Goal: Find contact information: Find contact information

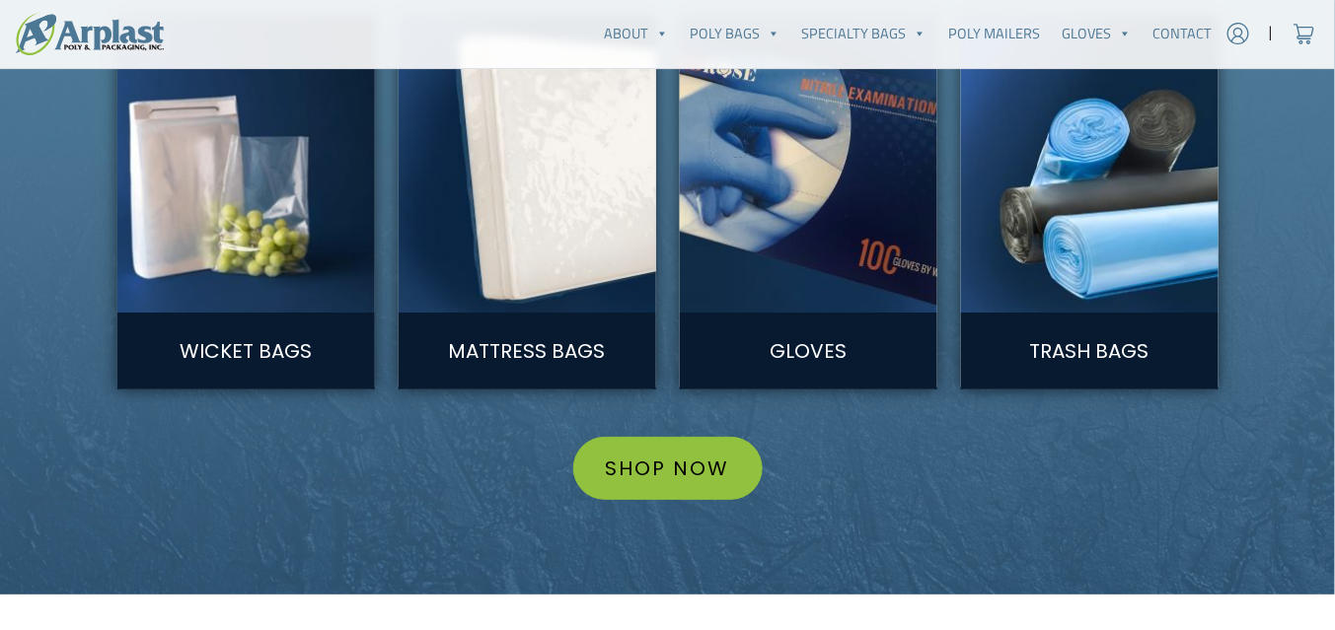
scroll to position [2289, 0]
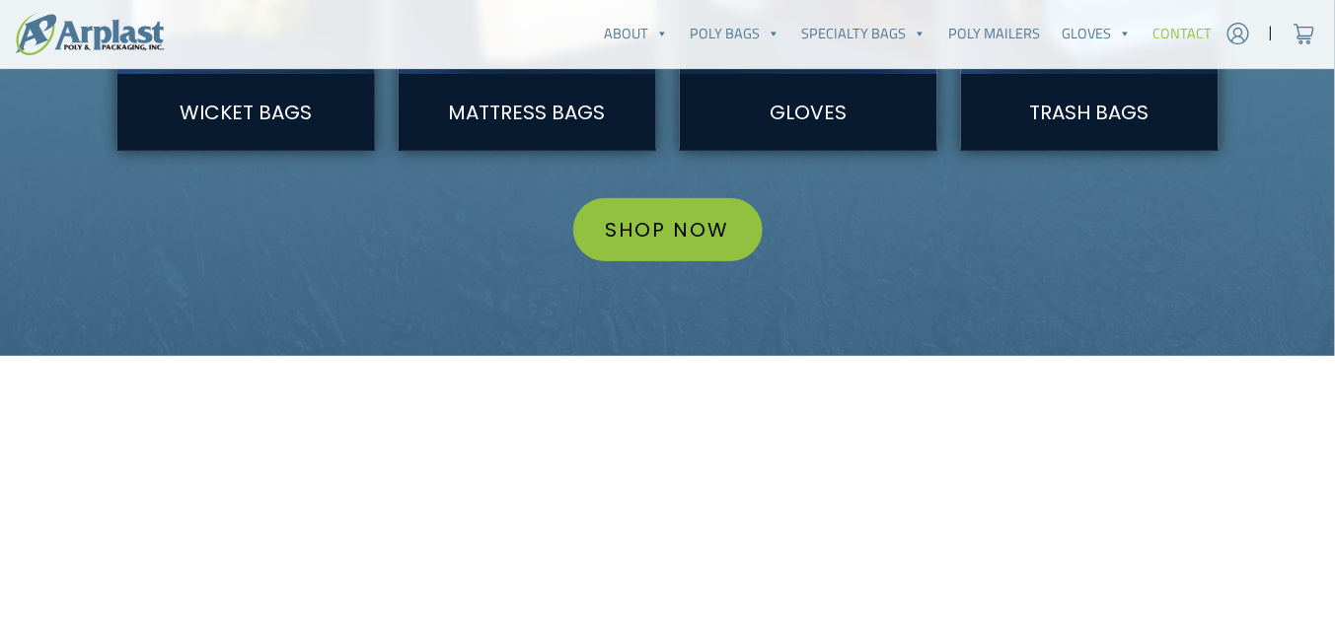
click at [1165, 34] on link "Contact" at bounding box center [1182, 33] width 81 height 39
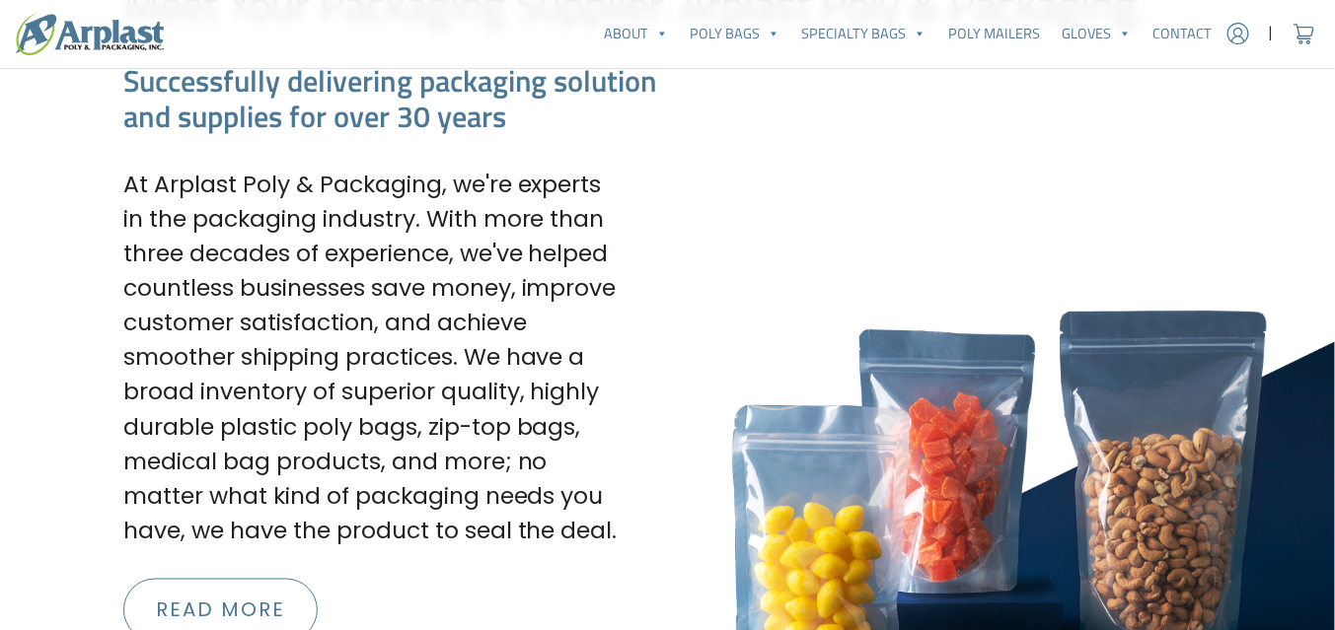
scroll to position [2762, 0]
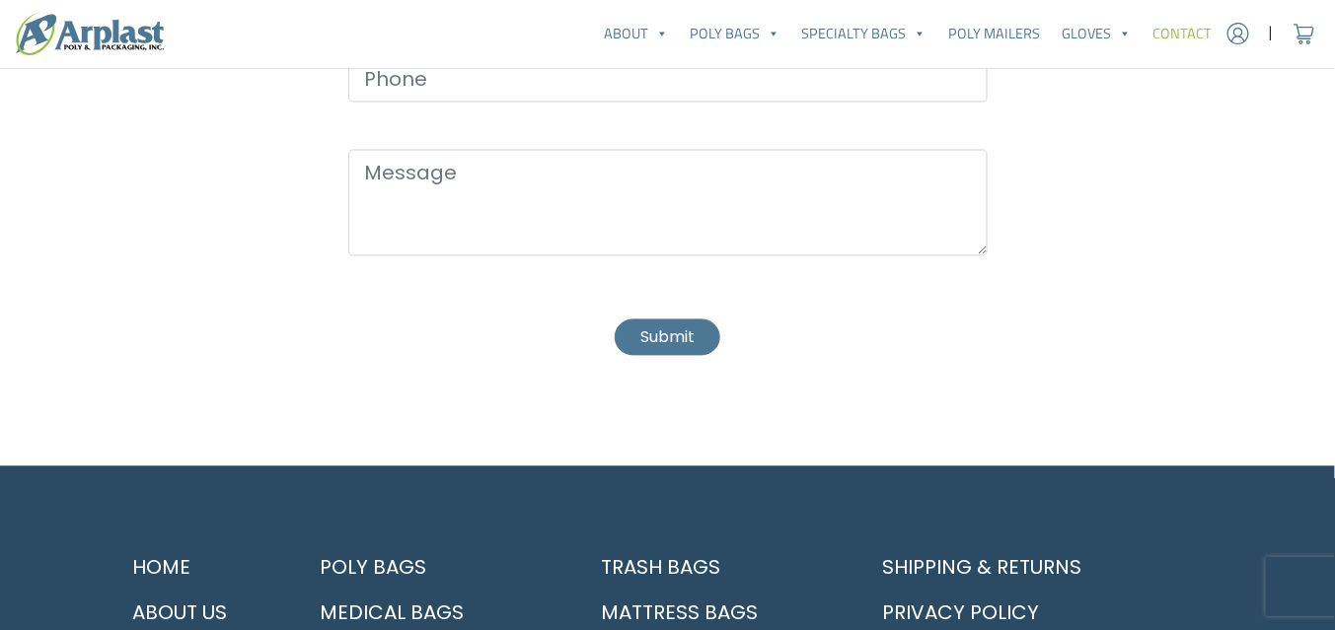
scroll to position [1549, 0]
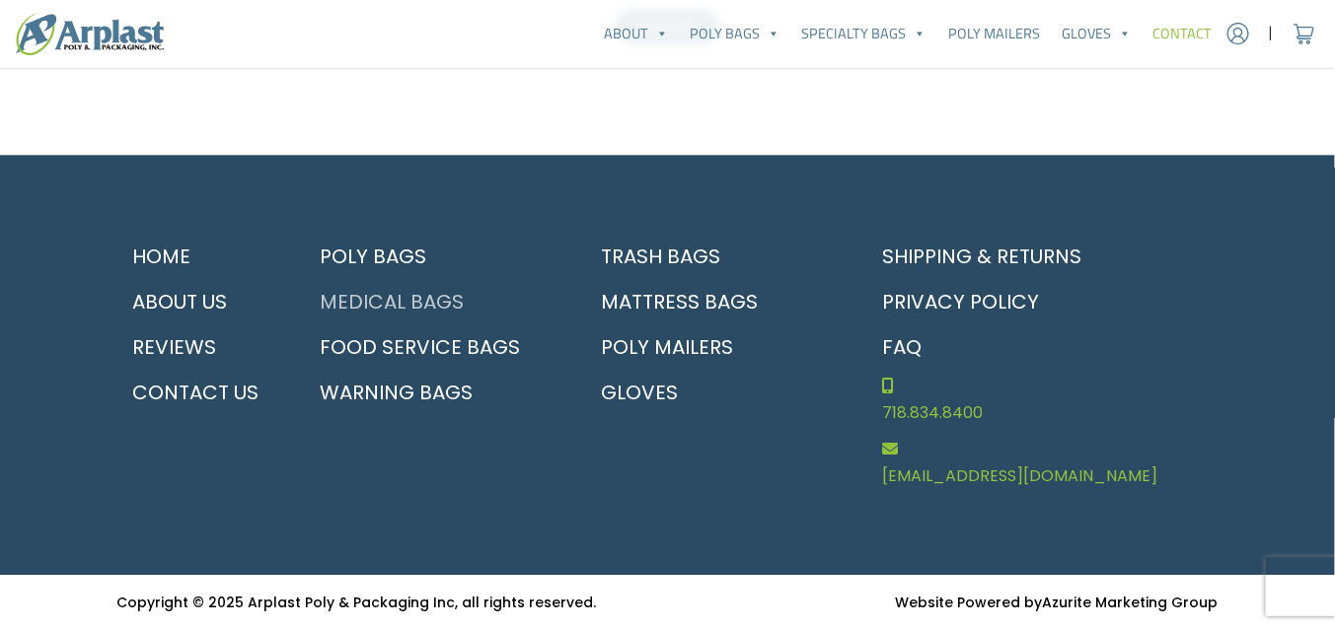
click at [410, 279] on link "Medical Bags" at bounding box center [433, 301] width 257 height 45
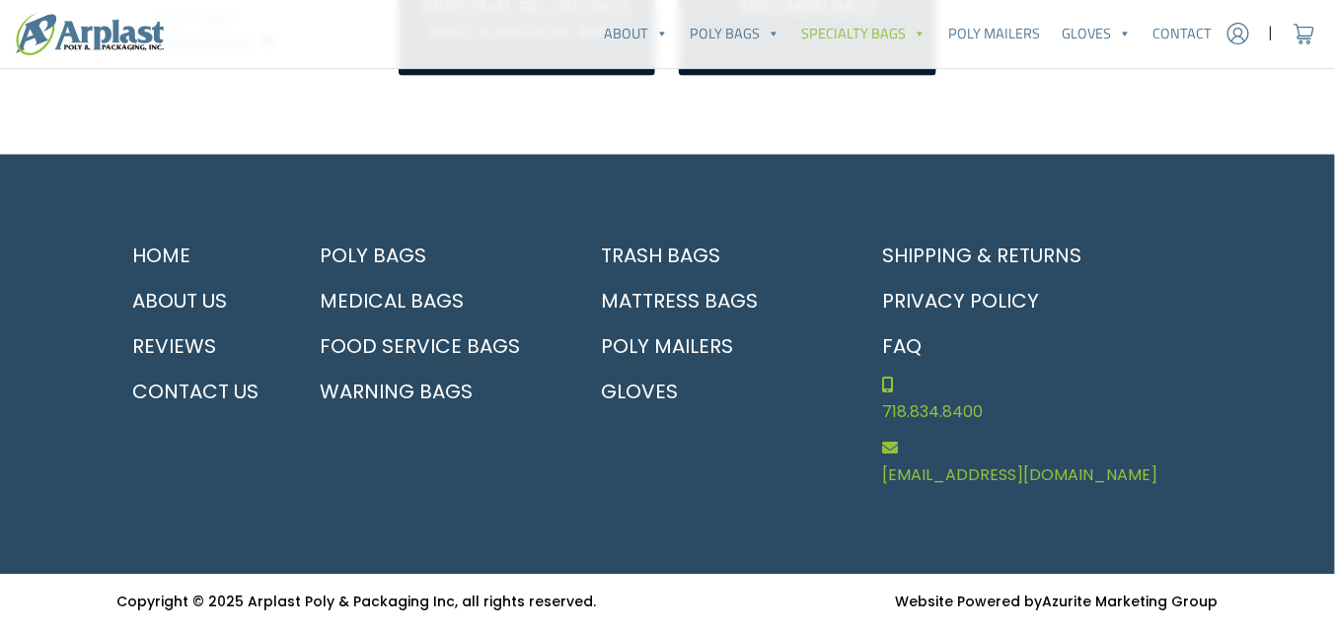
scroll to position [525, 0]
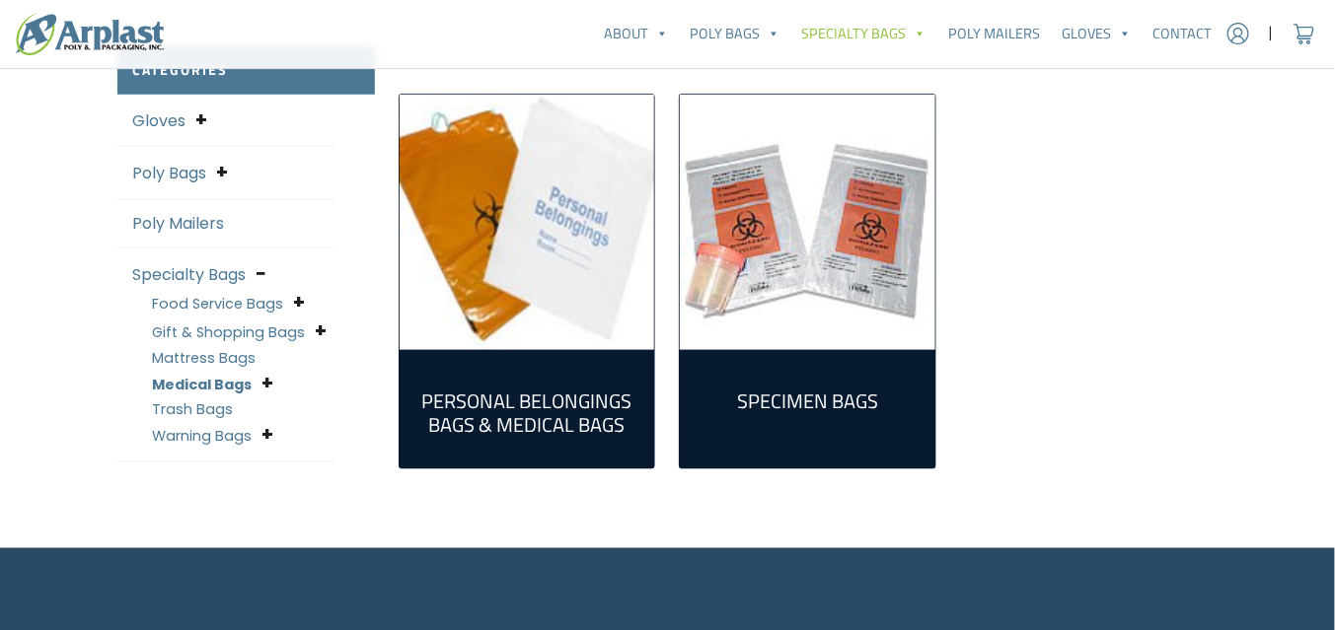
click at [782, 413] on h2 "Specimen Bags (9)" at bounding box center [808, 402] width 224 height 24
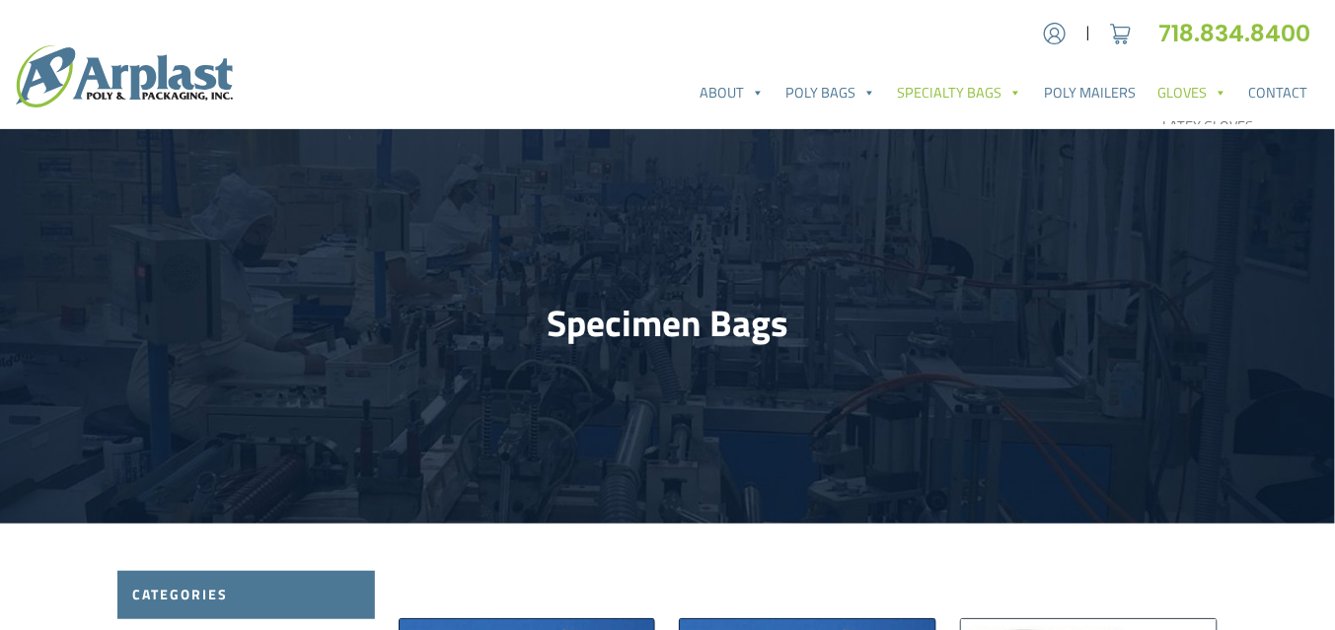
click at [1176, 101] on link "Gloves" at bounding box center [1191, 92] width 91 height 39
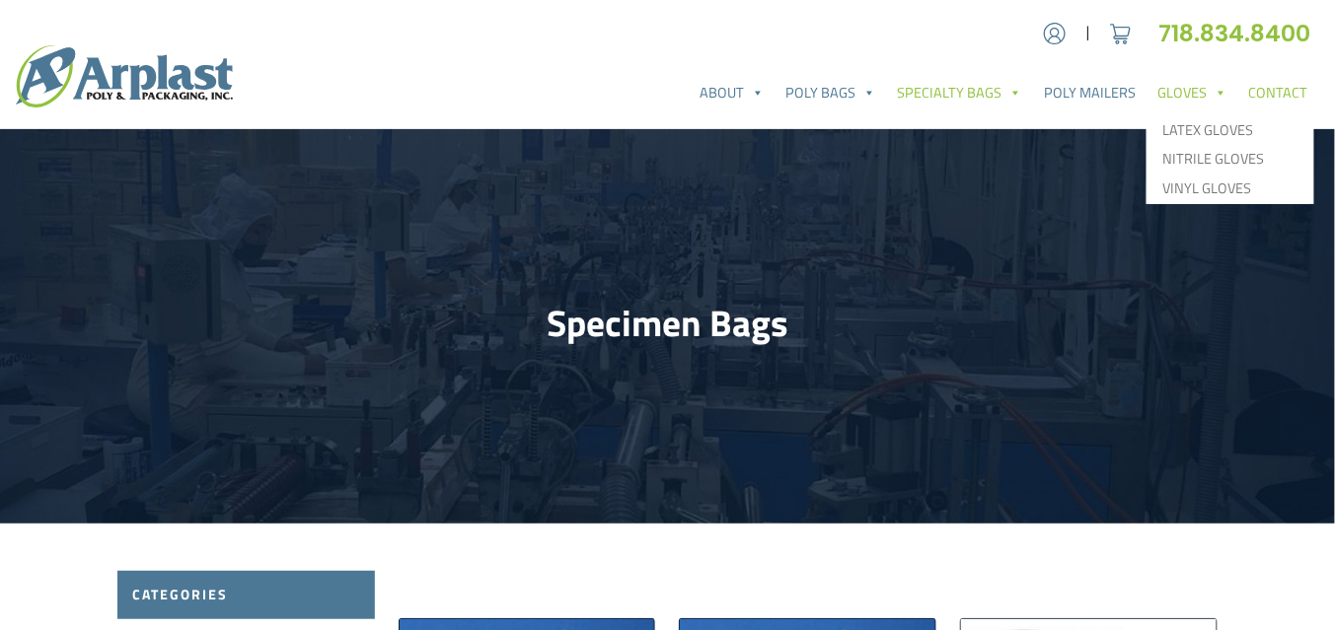
click at [1292, 100] on link "Contact" at bounding box center [1278, 92] width 81 height 39
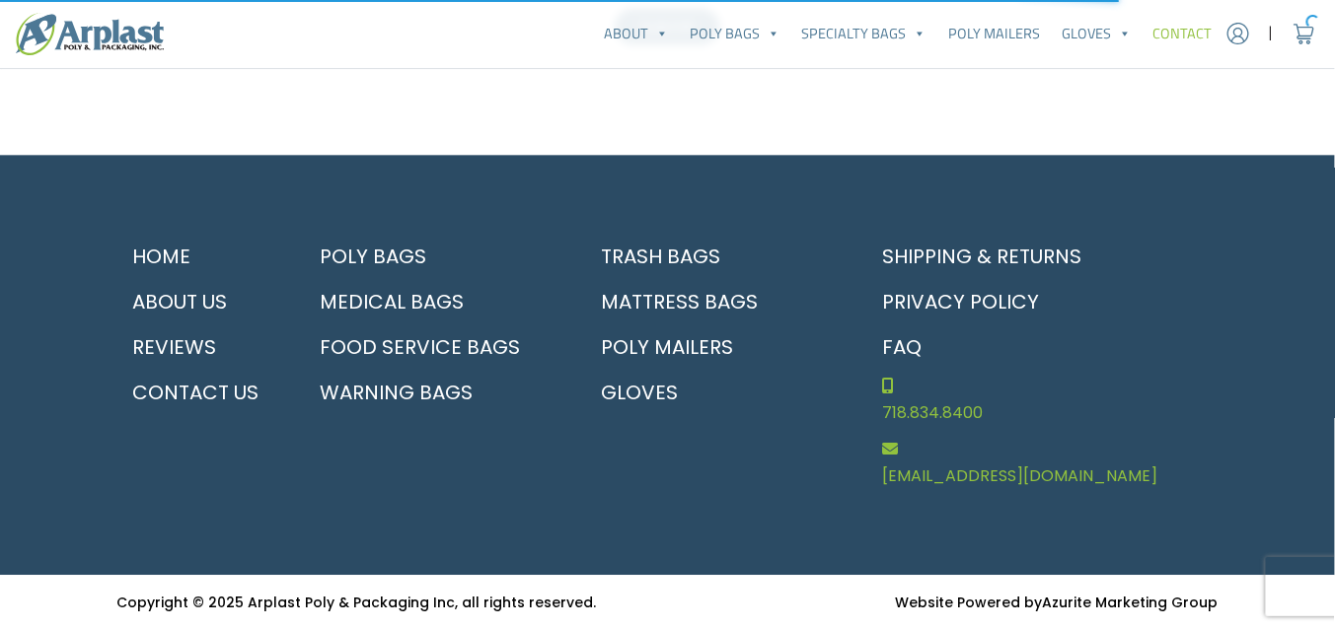
scroll to position [1549, 0]
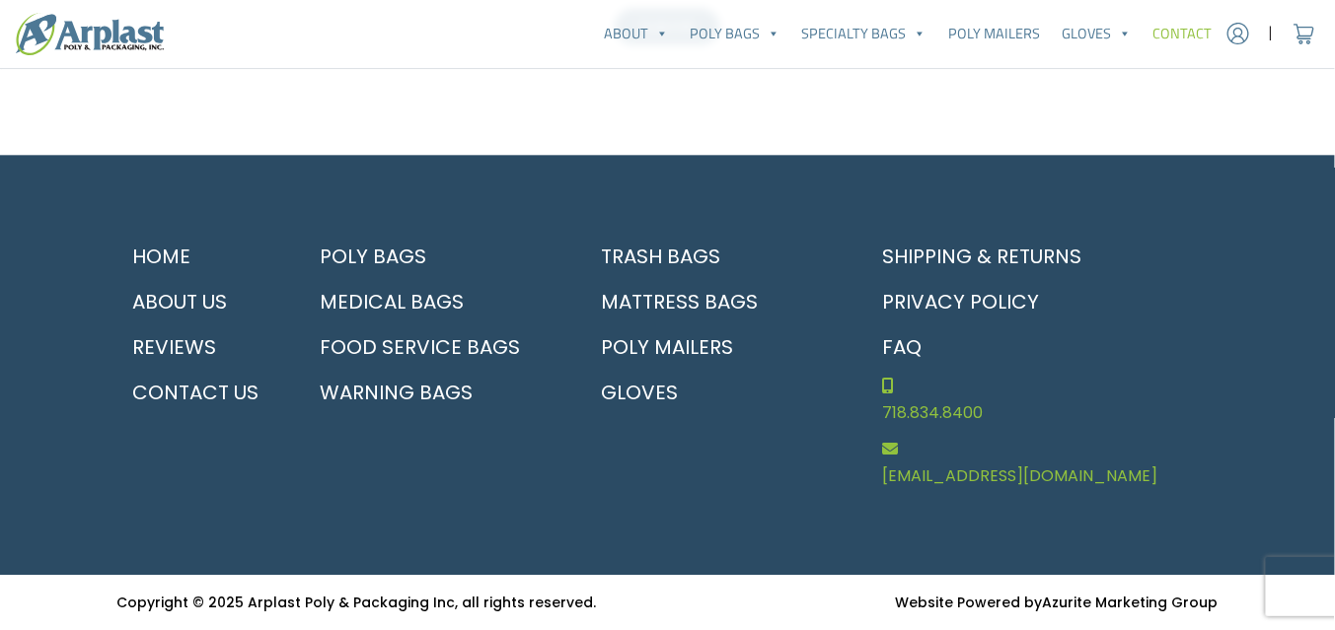
click at [67, 306] on footer "Home About Us Reviews Contact Us Poly Bags Medical Bags Food Service Bags Warni…" at bounding box center [667, 365] width 1335 height 420
